Goal: Information Seeking & Learning: Learn about a topic

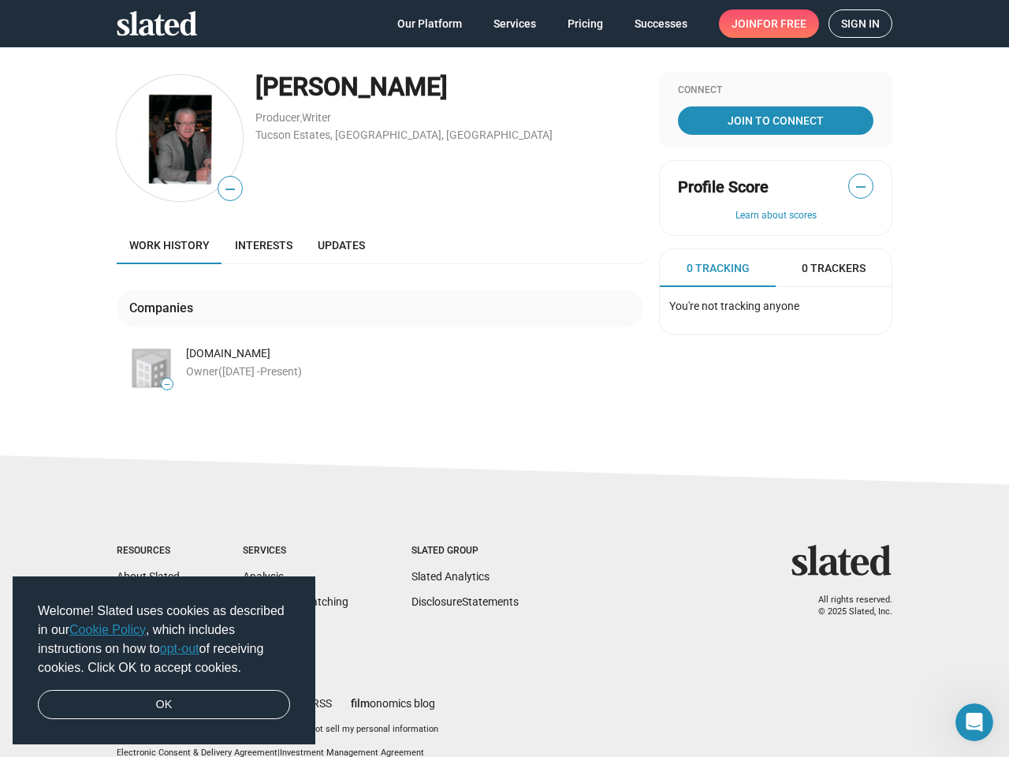
click at [164, 661] on span "Welcome! Slated uses cookies as described in our Cookie Policy , which includes…" at bounding box center [164, 639] width 252 height 76
click at [173, 138] on img at bounding box center [180, 138] width 126 height 126
click at [224, 188] on span "—" at bounding box center [230, 189] width 24 height 20
click at [145, 368] on img at bounding box center [151, 368] width 38 height 38
click at [162, 384] on span "—" at bounding box center [167, 384] width 11 height 9
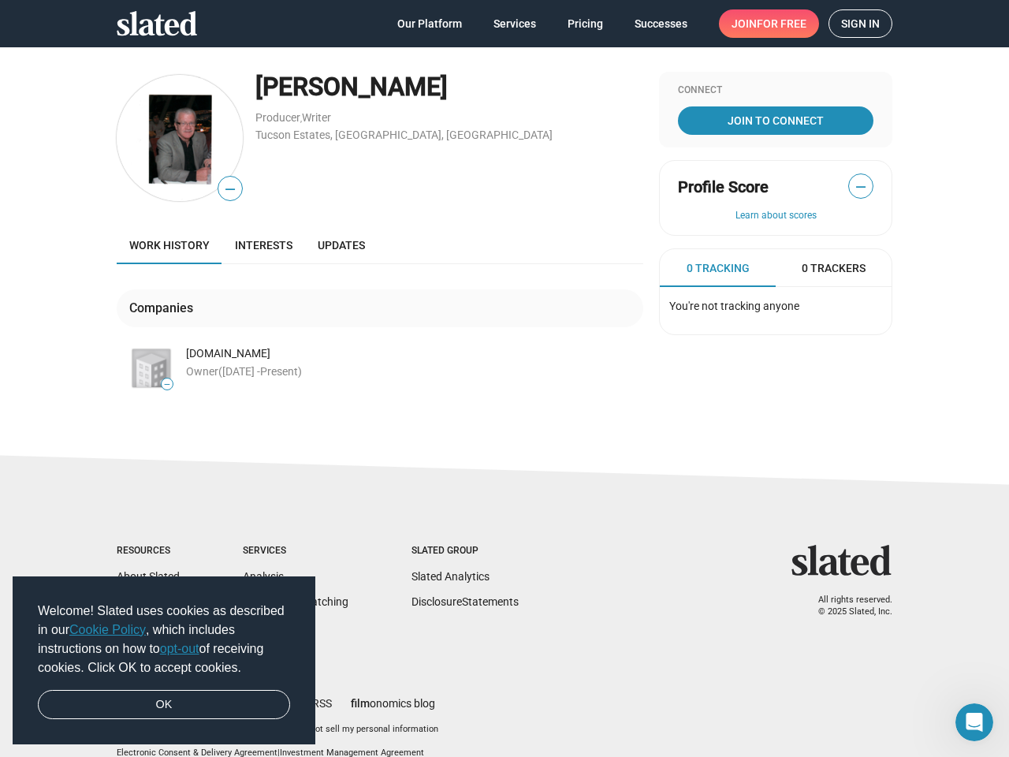
click at [854, 186] on span "—" at bounding box center [861, 187] width 24 height 20
click at [769, 216] on button "Learn about scores" at bounding box center [775, 216] width 195 height 13
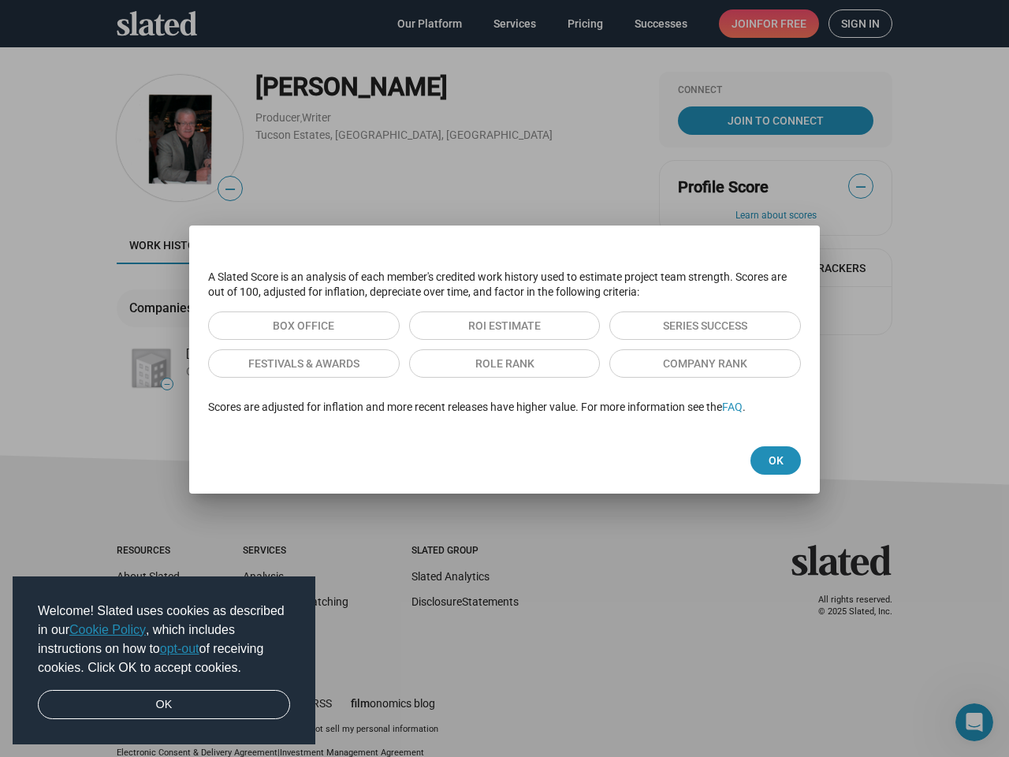
click at [711, 268] on div "A Slated Score is an analysis of each member's credited work history used to es…" at bounding box center [504, 342] width 631 height 170
click at [827, 268] on div at bounding box center [504, 378] width 1009 height 757
